Goal: Information Seeking & Learning: Understand process/instructions

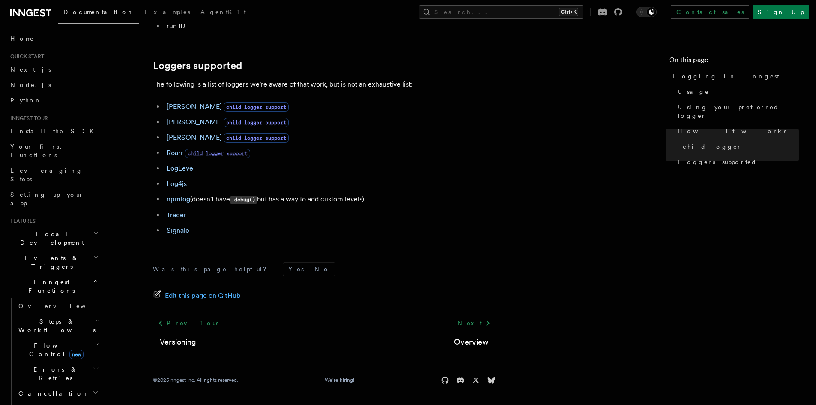
scroll to position [1188, 0]
click at [55, 298] on link "Overview" at bounding box center [58, 305] width 86 height 15
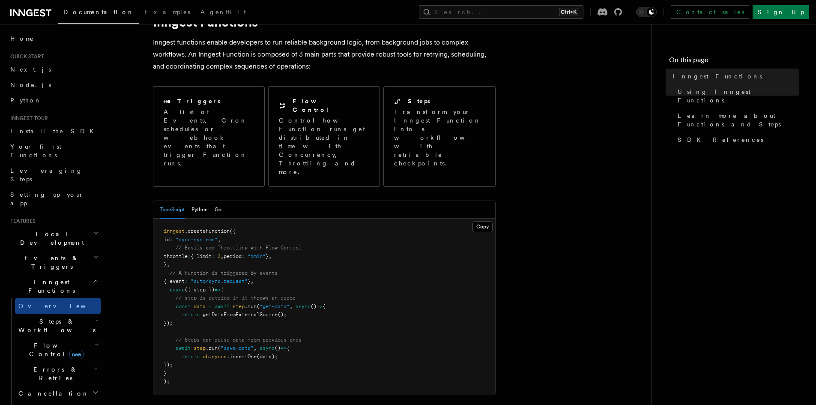
scroll to position [43, 0]
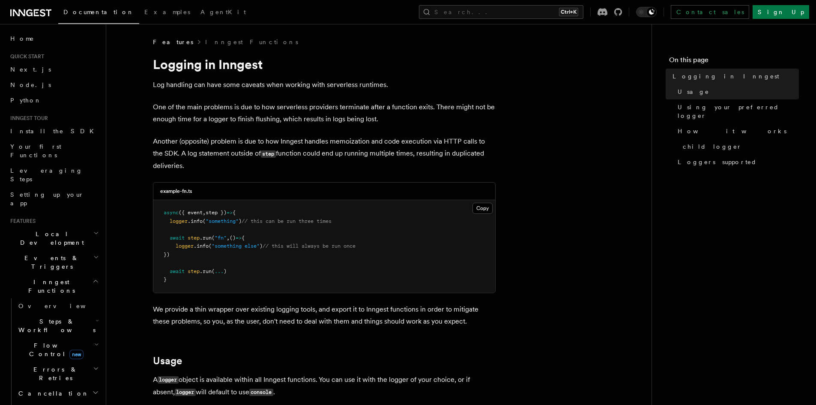
drag, startPoint x: 147, startPoint y: 83, endPoint x: 192, endPoint y: 169, distance: 96.7
copy article "Log handling can have some caveats when working with serverless runtimes. One o…"
drag, startPoint x: 345, startPoint y: 223, endPoint x: 256, endPoint y: 223, distance: 89.5
click at [256, 223] on pre "async ({ event , step }) => { logger .info ( "something" ) // this can be run t…" at bounding box center [324, 246] width 342 height 92
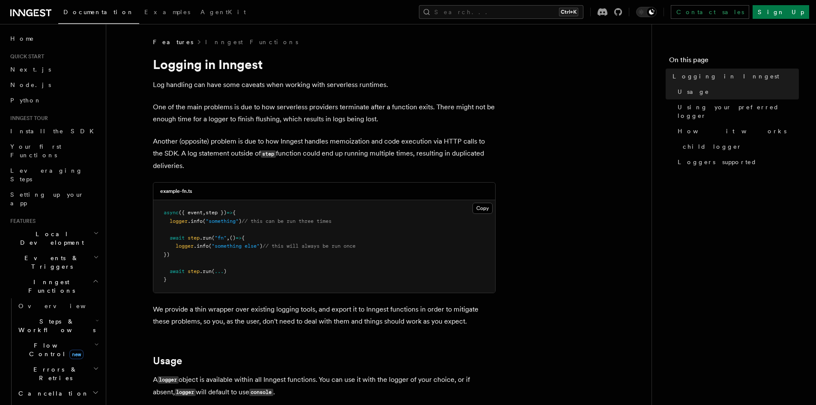
click at [289, 306] on p "We provide a thin wrapper over existing logging tools, and export it to Inngest…" at bounding box center [324, 315] width 343 height 24
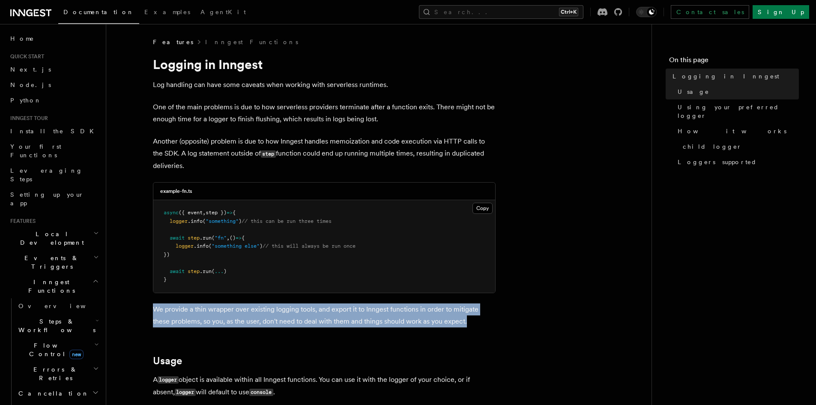
drag, startPoint x: 455, startPoint y: 321, endPoint x: 152, endPoint y: 298, distance: 303.2
copy p "We provide a thin wrapper over existing logging tools, and export it to Inngest…"
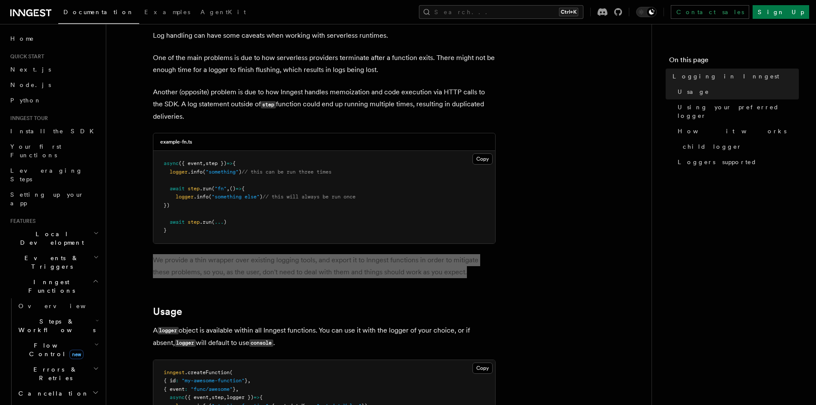
scroll to position [171, 0]
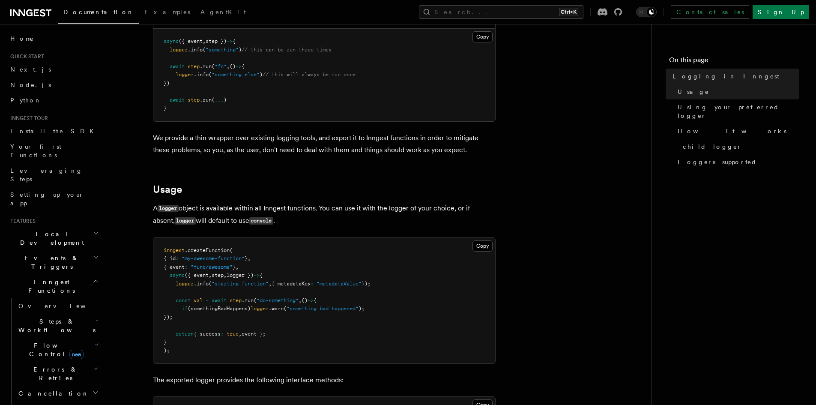
click at [252, 210] on p "A logger object is available within all Inngest functions. You can use it with …" at bounding box center [324, 214] width 343 height 25
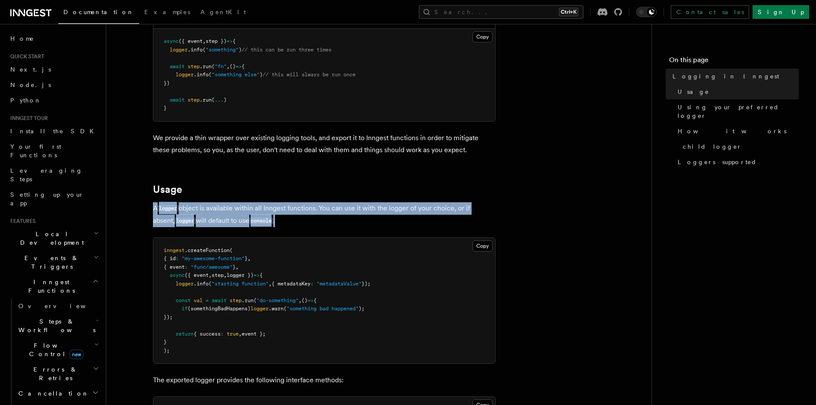
drag, startPoint x: 260, startPoint y: 219, endPoint x: 148, endPoint y: 208, distance: 112.8
copy p "A logger object is available within all Inngest functions. You can use it with …"
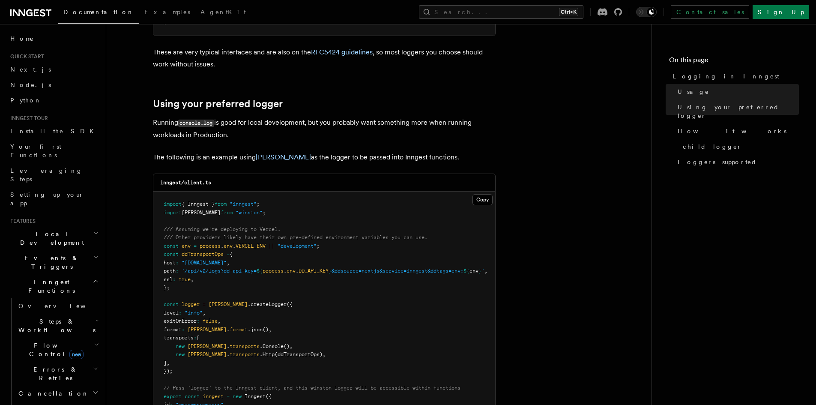
scroll to position [856, 0]
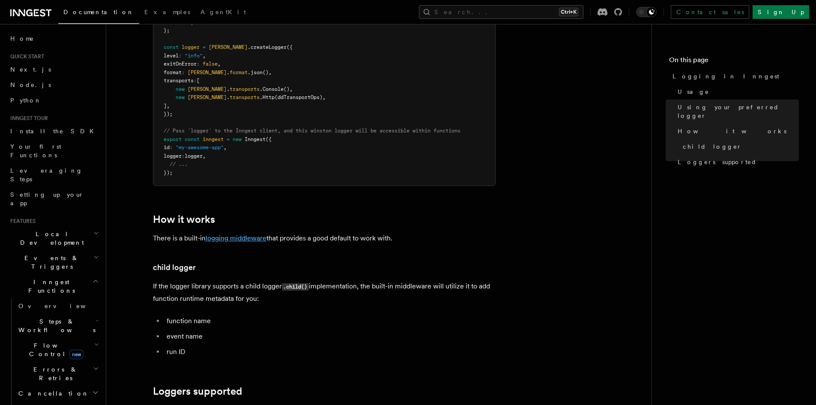
click at [242, 242] on link "logging middleware" at bounding box center [236, 238] width 61 height 8
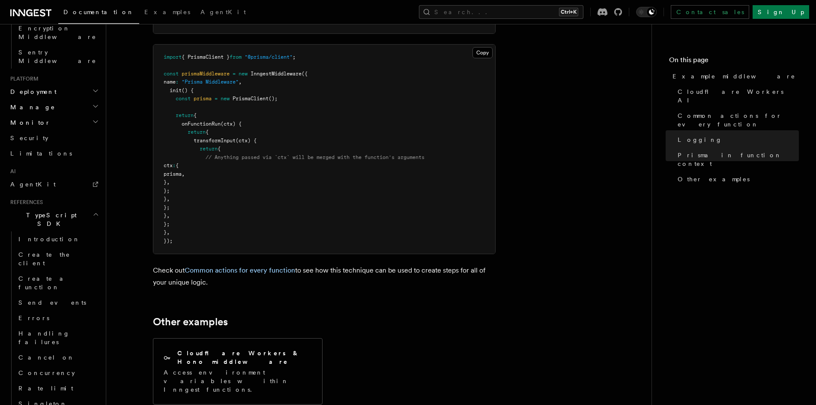
scroll to position [2423, 0]
